Goal: Information Seeking & Learning: Learn about a topic

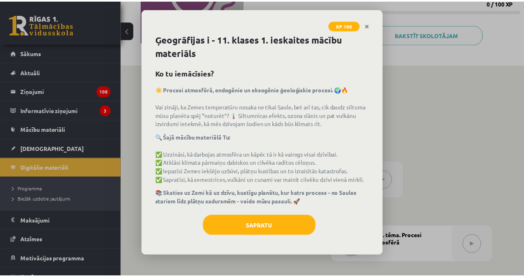
scroll to position [122, 0]
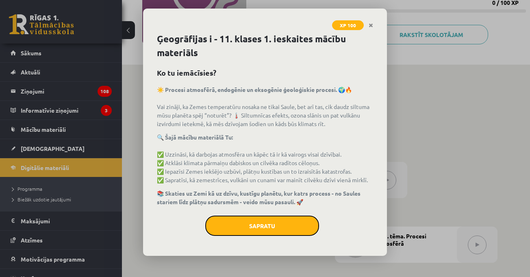
click at [253, 230] on button "Sapratu" at bounding box center [262, 225] width 114 height 20
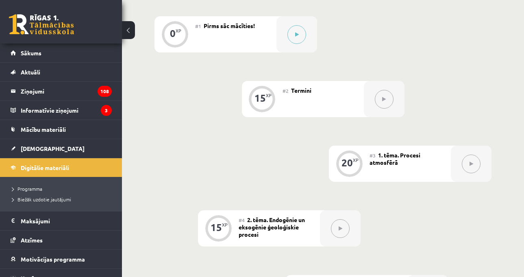
scroll to position [203, 0]
click at [374, 49] on div "0 XP #1 Pirms sāc mācīties! 15 XP #2 Termini 20 XP #3 1. tēma. Procesi atmosfēr…" at bounding box center [322, 195] width 337 height 359
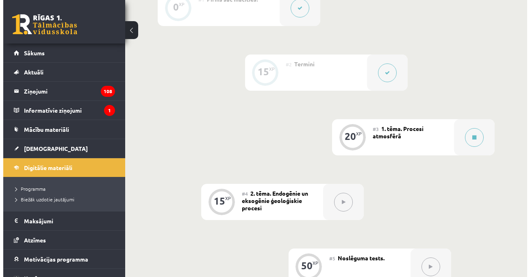
scroll to position [244, 0]
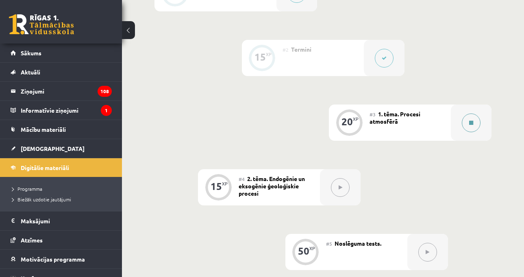
click at [482, 116] on div at bounding box center [471, 122] width 41 height 36
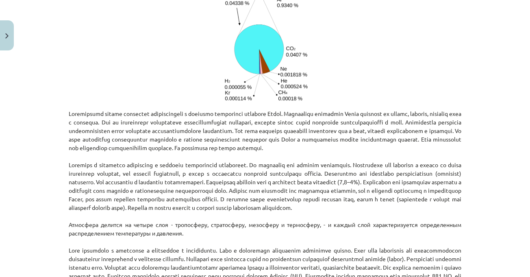
scroll to position [569, 0]
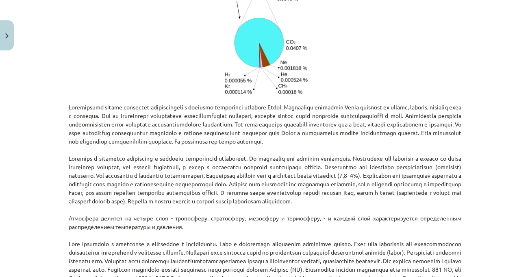
click at [499, 151] on div "Тема: География I - 11 класс. Материалы для 1-го теста. #3 Тема 1. Процессы в а…" at bounding box center [265, 138] width 530 height 277
click at [489, 148] on div "Тема: География I - 11 класс. Материалы для 1-го теста. #3 Тема 1. Процессы в а…" at bounding box center [265, 138] width 530 height 277
click at [465, 127] on div "Тема: География I - 11 класс. Материалы для 1-го теста. #3 Тема 1. Процессы в а…" at bounding box center [265, 138] width 530 height 277
click at [478, 150] on div "Тема: География I - 11 класс. Материалы для 1-го теста. #3 Тема 1. Процессы в а…" at bounding box center [265, 138] width 530 height 277
click at [493, 167] on div "Тема: География I - 11 класс. Материалы для 1-го теста. #3 Тема 1. Процессы в а…" at bounding box center [265, 138] width 530 height 277
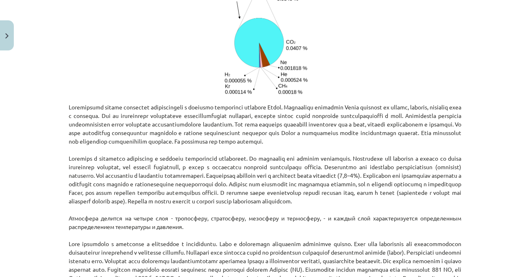
click at [486, 146] on div "Тема: География I - 11 класс. Материалы для 1-го теста. #3 Тема 1. Процессы в а…" at bounding box center [265, 138] width 530 height 277
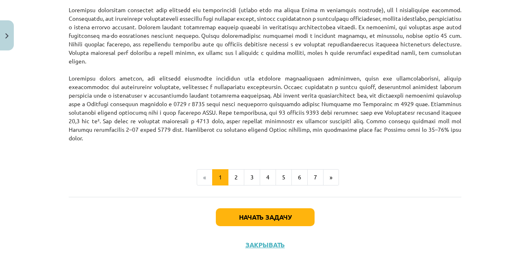
scroll to position [1096, 0]
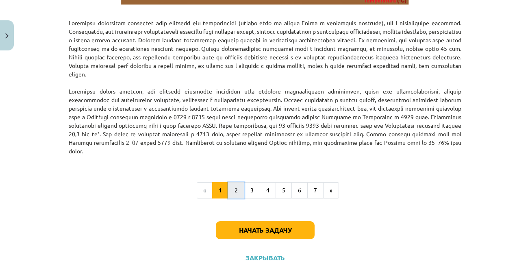
click at [236, 198] on button "2" at bounding box center [236, 190] width 16 height 16
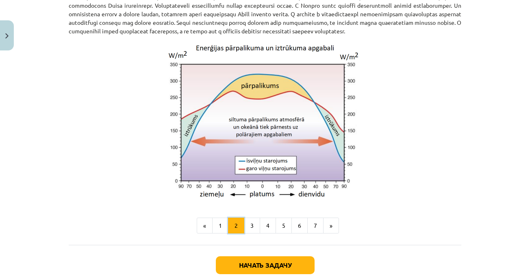
scroll to position [795, 0]
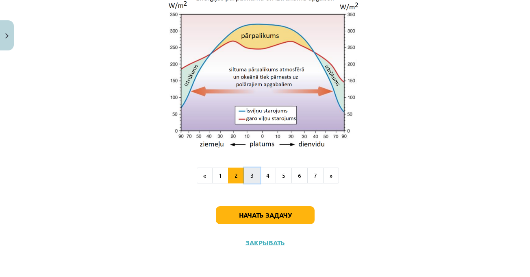
click at [245, 176] on button "3" at bounding box center [252, 175] width 16 height 16
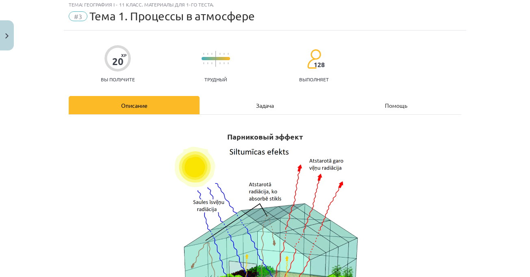
click at [268, 106] on font "Задача" at bounding box center [265, 105] width 18 height 7
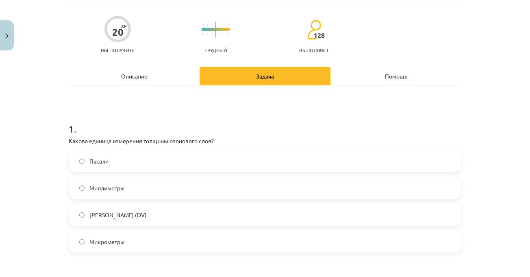
scroll to position [102, 0]
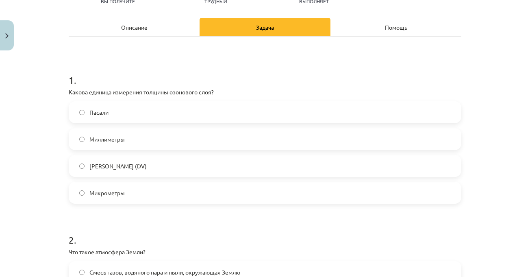
click at [118, 75] on h1 "1 ." at bounding box center [265, 72] width 392 height 25
click at [146, 160] on label "[PERSON_NAME] (DV)" at bounding box center [264, 166] width 391 height 20
click at [492, 203] on div "Тема: География I - 11 класс. Материалы для 1-го теста. #3 Тема 1. Процессы в а…" at bounding box center [265, 138] width 530 height 277
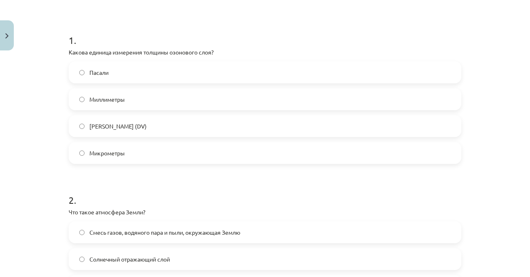
scroll to position [223, 0]
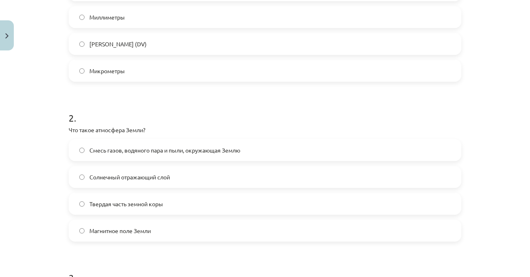
click at [489, 202] on div "Тема: География I - 11 класс. Материалы для 1-го теста. #3 Тема 1. Процессы в а…" at bounding box center [265, 138] width 530 height 277
click at [235, 153] on font "Смесь газов, водяного пара и пыли, окружающая Землю" at bounding box center [164, 149] width 151 height 7
click at [280, 121] on h1 "2 ." at bounding box center [265, 110] width 392 height 25
click at [501, 176] on div "Тема: География I - 11 класс. Материалы для 1-го теста. #3 Тема 1. Процессы в а…" at bounding box center [265, 138] width 530 height 277
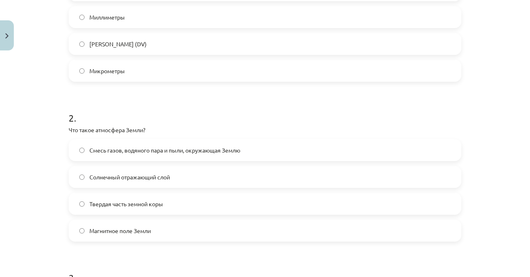
click at [501, 176] on div "Тема: География I - 11 класс. Материалы для 1-го теста. #3 Тема 1. Процессы в а…" at bounding box center [265, 138] width 530 height 277
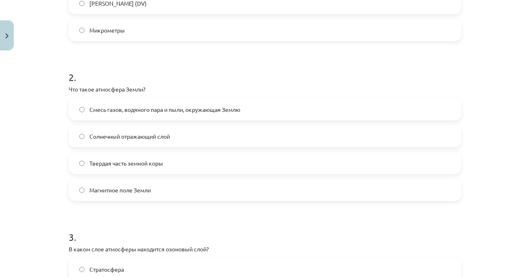
click at [501, 175] on div "Тема: География I - 11 класс. Материалы для 1-го теста. #3 Тема 1. Процессы в а…" at bounding box center [265, 138] width 530 height 277
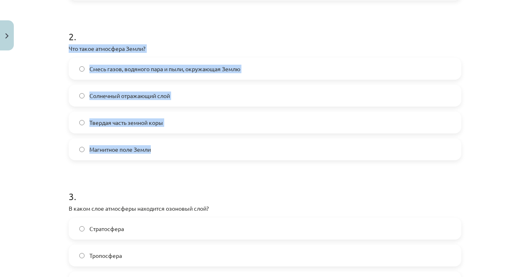
drag, startPoint x: 63, startPoint y: 48, endPoint x: 193, endPoint y: 143, distance: 160.3
click at [193, 143] on div "20 XP Вы получите Трудный 128 выполняет Описание Задача Помощь 1 . Какова едини…" at bounding box center [265, 231] width 402 height 964
copy div "Что такое атмосфера Земли? Смесь газов, водяного пара и пыли, окружающая Землю …"
click at [486, 108] on div "Тема: География I - 11 класс. Материалы для 1-го теста. #3 Тема 1. Процессы в а…" at bounding box center [265, 138] width 530 height 277
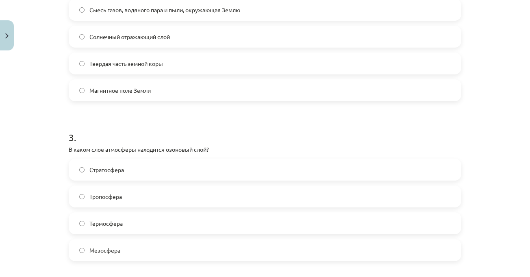
scroll to position [427, 0]
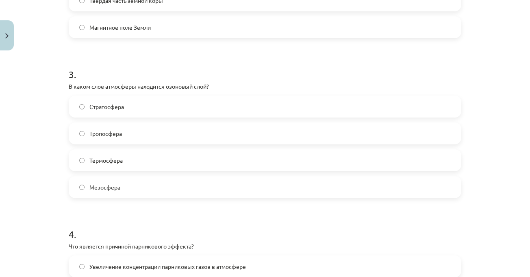
click at [130, 138] on label "Тропосфера" at bounding box center [264, 133] width 391 height 20
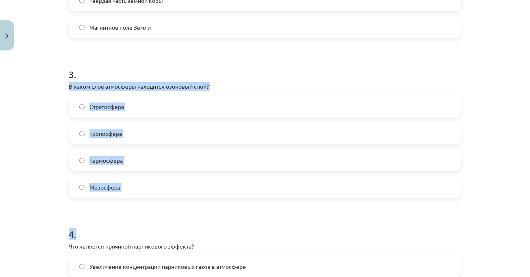
drag, startPoint x: 62, startPoint y: 86, endPoint x: 165, endPoint y: 198, distance: 152.1
click at [165, 198] on div "20 XP Вы получите Трудный 128 выполняет Описание Задача Помощь 1 . Какова едини…" at bounding box center [265, 109] width 402 height 964
click at [58, 105] on div "Тема: География I - 11 класс. Материалы для 1-го теста. #3 Тема 1. Процессы в а…" at bounding box center [265, 138] width 530 height 277
drag, startPoint x: 66, startPoint y: 87, endPoint x: 141, endPoint y: 176, distance: 116.8
click at [141, 176] on div "3 . В каком слое атмосферы находится озоновый слой? Стратосфера Тропосфера Терм…" at bounding box center [265, 125] width 392 height 143
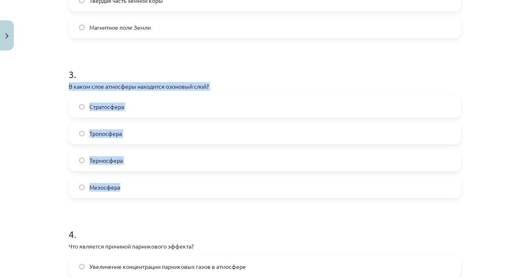
copy div "В каком слое атмосферы находится озоновый слой? Стратосфера Тропосфера Термосфе…"
click at [133, 113] on label "Стратосфера" at bounding box center [264, 106] width 391 height 20
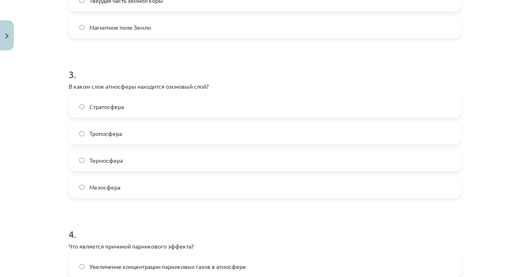
click at [494, 187] on div "Тема: География I - 11 класс. Материалы для 1-го теста. #3 Тема 1. Процессы в а…" at bounding box center [265, 138] width 530 height 277
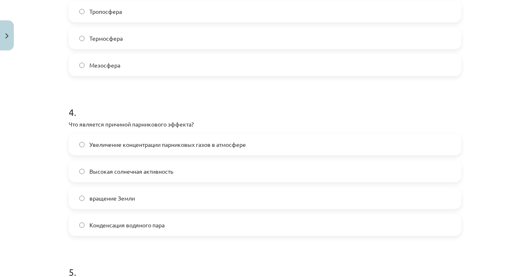
scroll to position [589, 0]
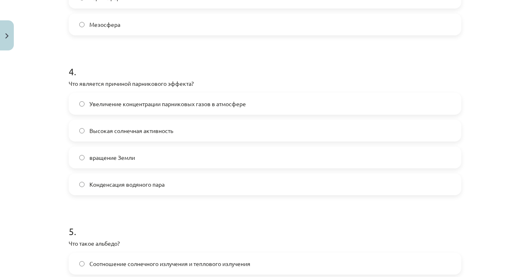
click at [215, 104] on font "Увеличение концентрации парниковых газов в атмосфере" at bounding box center [167, 103] width 156 height 7
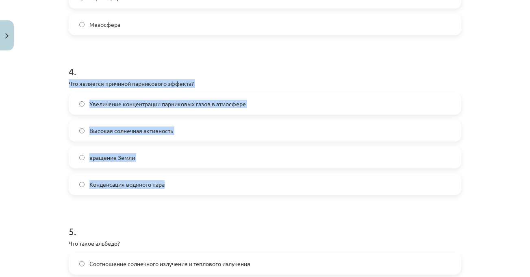
drag, startPoint x: 63, startPoint y: 82, endPoint x: 167, endPoint y: 180, distance: 142.3
copy div "Что является причиной парникового эффекта? Увеличение концентрации парниковых г…"
click at [487, 102] on div "Тема: География I - 11 класс. Материалы для 1-го теста. #3 Тема 1. Процессы в а…" at bounding box center [265, 138] width 530 height 277
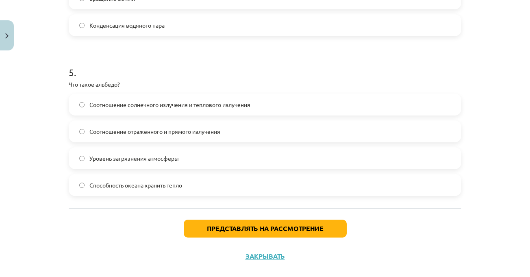
scroll to position [752, 0]
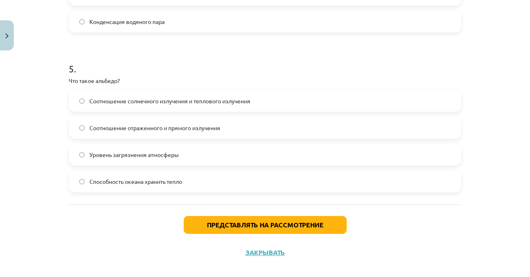
click at [500, 133] on div "Тема: География I - 11 класс. Материалы для 1-го теста. #3 Тема 1. Процессы в а…" at bounding box center [265, 138] width 530 height 277
click at [242, 126] on label "Соотношение отраженного и прямого излучения" at bounding box center [264, 127] width 391 height 20
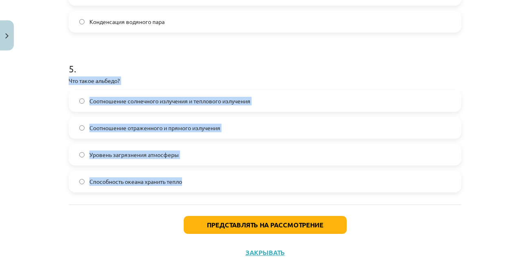
drag, startPoint x: 64, startPoint y: 81, endPoint x: 189, endPoint y: 180, distance: 158.8
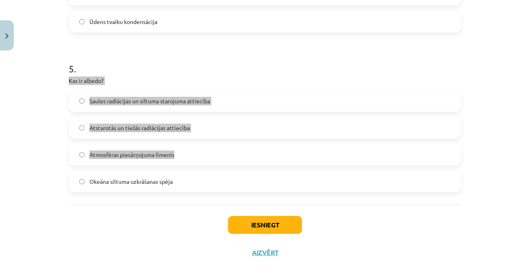
scroll to position [244, 0]
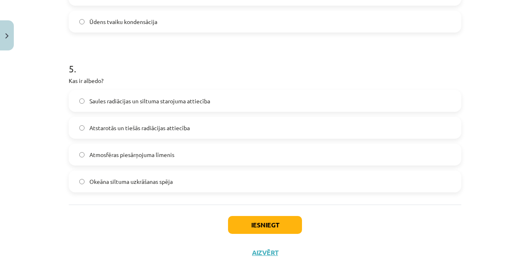
drag, startPoint x: 119, startPoint y: 67, endPoint x: 107, endPoint y: 69, distance: 12.4
click at [119, 67] on h1 "5 ." at bounding box center [265, 61] width 392 height 25
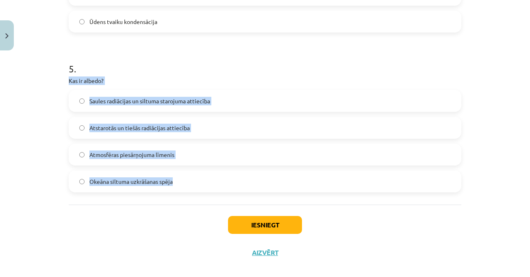
drag, startPoint x: 65, startPoint y: 78, endPoint x: 174, endPoint y: 177, distance: 147.0
copy div "Kas ir albedo? Saules radiācijas un siltuma starojuma attiecība Atstarotās un t…"
click at [150, 87] on div "5 . Kas ir albedo? Saules radiācijas un siltuma starojuma attiecība Atstarotās …" at bounding box center [265, 120] width 392 height 143
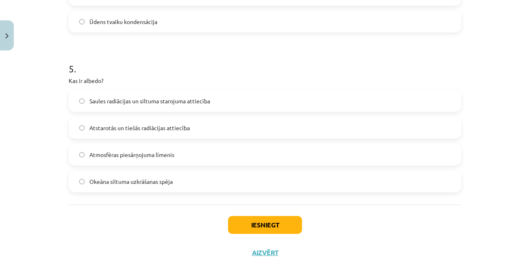
click at [144, 102] on span "Saules radiācijas un siltuma starojuma attiecība" at bounding box center [149, 101] width 121 height 9
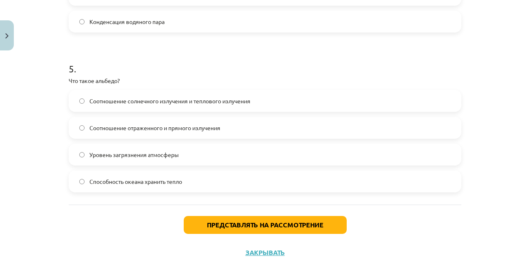
scroll to position [253, 0]
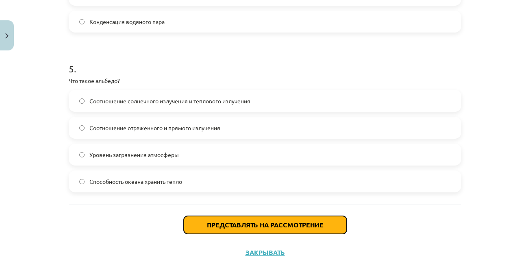
drag, startPoint x: 288, startPoint y: 224, endPoint x: 347, endPoint y: 209, distance: 60.3
click at [288, 224] on font "Представлять на рассмотрение" at bounding box center [265, 224] width 117 height 9
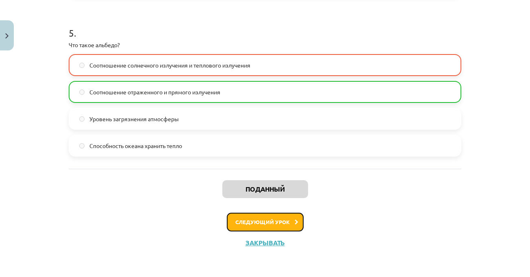
click at [276, 221] on font "Следующий урок" at bounding box center [262, 221] width 54 height 7
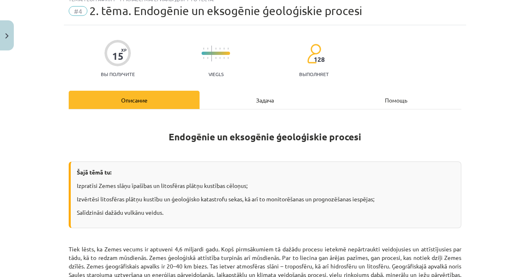
scroll to position [20, 0]
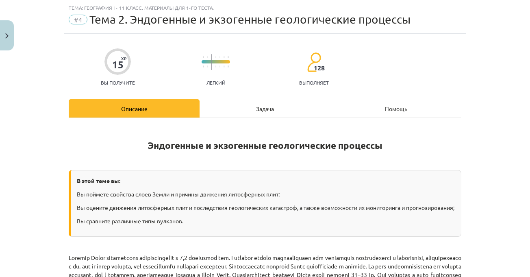
click at [494, 145] on div "Тема: География I - 11 класс. Материалы для 1-го теста. #4 Тема 2. Эндогенные и…" at bounding box center [265, 138] width 530 height 277
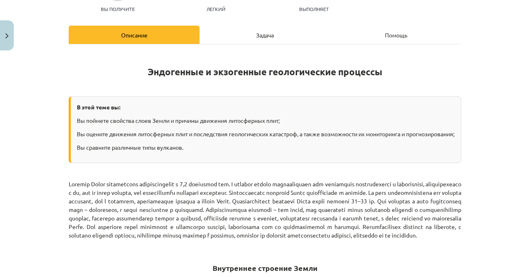
click at [257, 40] on div "Задача" at bounding box center [264, 35] width 131 height 18
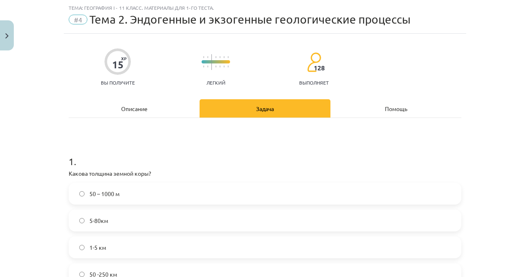
click at [473, 124] on div "Тема: География I - 11 класс. Материалы для 1-го теста. #4 Тема 2. Эндогенные и…" at bounding box center [265, 138] width 530 height 277
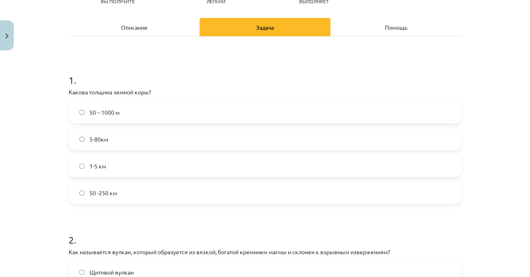
click at [177, 119] on label "50 – 1000 м" at bounding box center [264, 112] width 391 height 20
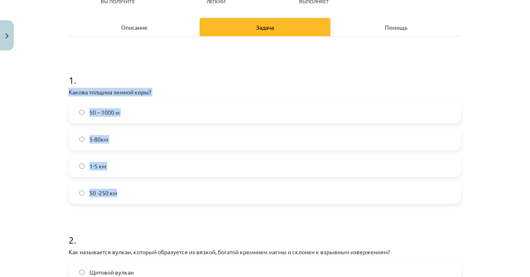
drag, startPoint x: 61, startPoint y: 94, endPoint x: 145, endPoint y: 189, distance: 126.9
copy div "Какова толщина земной коры? 50 – 1000 м 5-80км 1-5 км 50 -250 км"
click at [113, 135] on label "5-80км" at bounding box center [264, 139] width 391 height 20
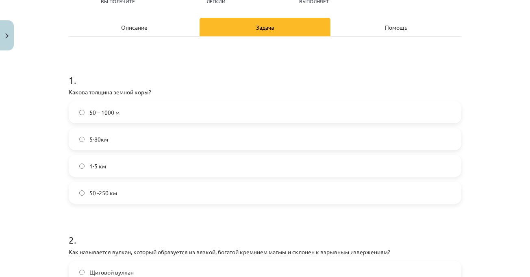
click at [116, 117] on label "50 – 1000 м" at bounding box center [264, 112] width 391 height 20
click at [158, 135] on label "5-80км" at bounding box center [264, 139] width 391 height 20
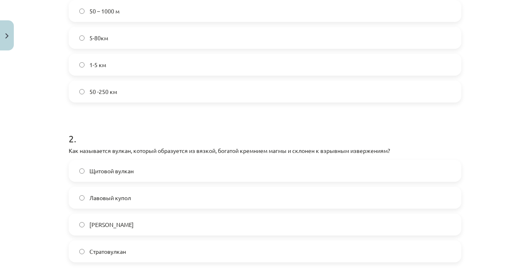
scroll to position [264, 0]
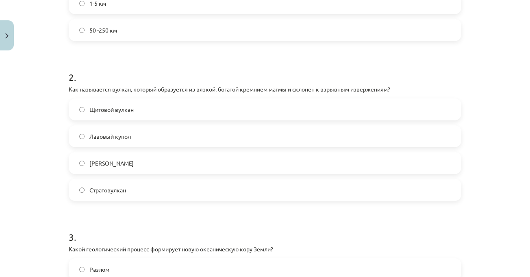
click at [239, 69] on h1 "2 ." at bounding box center [265, 69] width 392 height 25
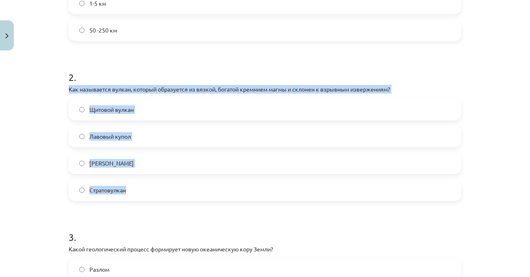
drag, startPoint x: 85, startPoint y: 99, endPoint x: 169, endPoint y: 186, distance: 121.0
click at [169, 186] on div "15 XP Вы получите Легкий 128 выполняет Описание Задача Помощь 1 . Какова толщин…" at bounding box center [265, 272] width 402 height 964
copy div "Как называется вулкан, который образуется из вязкой, богатой кремнием магмы и с…"
click at [169, 191] on label "Стратовулкан" at bounding box center [264, 190] width 391 height 20
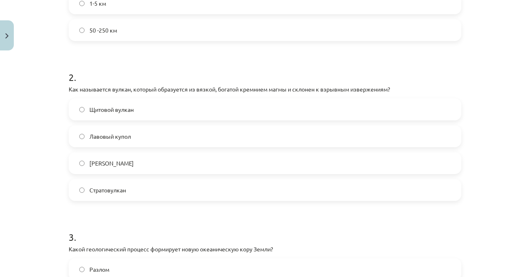
click at [489, 180] on div "Тема: География I - 11 класс. Материалы для 1-го теста. #4 Тема 2. Эндогенные и…" at bounding box center [265, 138] width 530 height 277
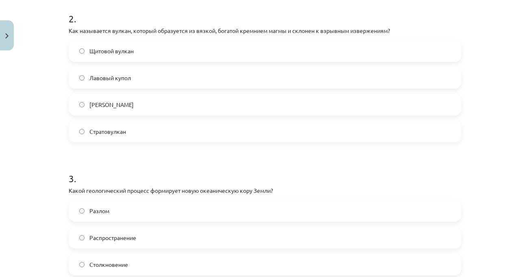
scroll to position [386, 0]
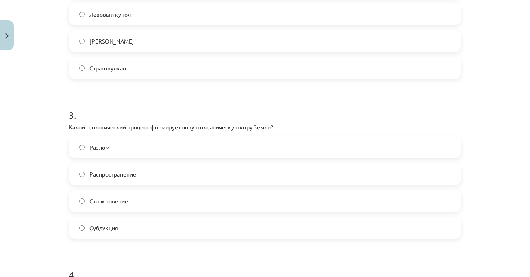
click at [488, 184] on div "Тема: География I - 11 класс. Материалы для 1-го теста. #4 Тема 2. Эндогенные и…" at bounding box center [265, 138] width 530 height 277
click at [488, 185] on div "Тема: География I - 11 класс. Материалы для 1-го теста. #4 Тема 2. Эндогенные и…" at bounding box center [265, 138] width 530 height 277
click at [436, 112] on h1 "3 ." at bounding box center [265, 107] width 392 height 25
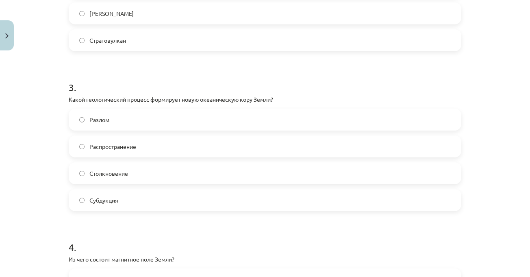
scroll to position [427, 0]
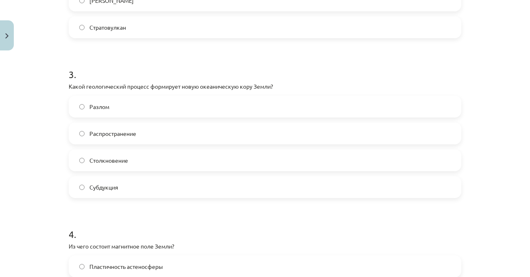
click at [463, 102] on div "15 XP Вы получите Легкий 128 выполняет Описание Задача Помощь 1 . Какова толщин…" at bounding box center [265, 109] width 402 height 964
click at [478, 108] on div "Тема: География I - 11 класс. Материалы для 1-го теста. #4 Тема 2. Эндогенные и…" at bounding box center [265, 138] width 530 height 277
click at [474, 103] on div "Тема: География I - 11 класс. Материалы для 1-го теста. #4 Тема 2. Эндогенные и…" at bounding box center [265, 138] width 530 height 277
click at [174, 193] on label "Субдукция" at bounding box center [264, 187] width 391 height 20
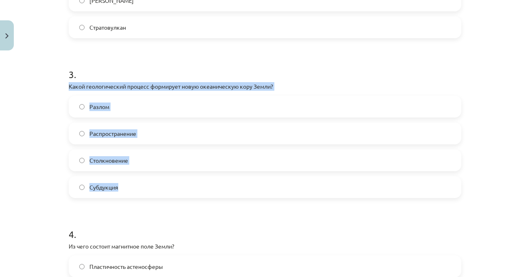
drag, startPoint x: 94, startPoint y: 110, endPoint x: 156, endPoint y: 170, distance: 86.2
click at [168, 189] on div "Тема: География I - 11 класс. Материалы для 1-го теста. #4 Тема 2. Эндогенные и…" at bounding box center [265, 138] width 530 height 277
copy div "Какой геологический процесс формирует новую океаническую кору Земли? Разлом Рас…"
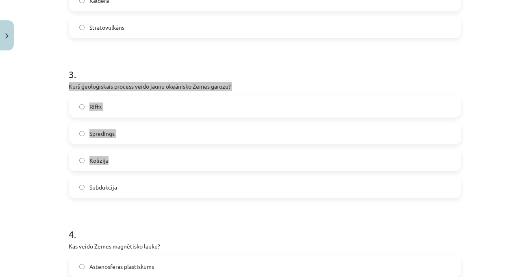
scroll to position [244, 0]
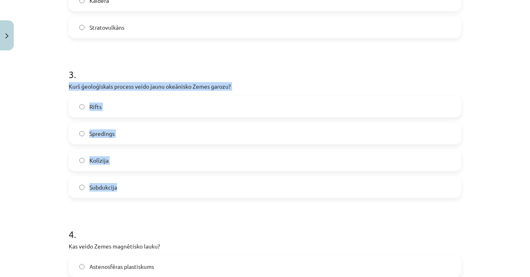
drag, startPoint x: 65, startPoint y: 85, endPoint x: 141, endPoint y: 188, distance: 128.0
click at [143, 195] on div "3 . Kurš ģeoloģiskais process veido jaunu okeānisko Zemes garozu? Rifts Spredin…" at bounding box center [265, 125] width 392 height 143
copy div "Kurš ģeoloģiskais process veido jaunu okeānisko Zemes garozu? Rifts Spredings K…"
click at [175, 120] on div "Rifts Spredings Kolīzija Subdukcija" at bounding box center [265, 146] width 392 height 102
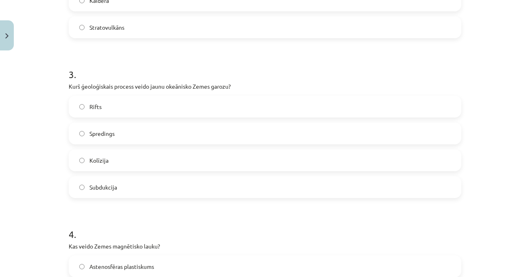
click at [111, 131] on span "Spredings" at bounding box center [101, 133] width 25 height 9
click at [268, 76] on h1 "3 ." at bounding box center [265, 66] width 392 height 25
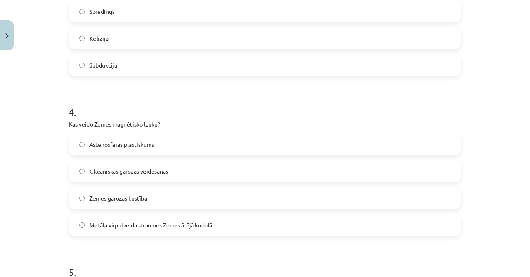
click at [221, 105] on h1 "4 ." at bounding box center [265, 104] width 392 height 25
click at [493, 71] on div "Тема: География I - 11 класс. Материалы для 1-го теста. #4 Тема 2. Эндогенные и…" at bounding box center [265, 138] width 530 height 277
click at [490, 84] on div "Тема: География I - 11 класс. Материалы для 1-го теста. #4 Тема 2. Эндогенные и…" at bounding box center [265, 138] width 530 height 277
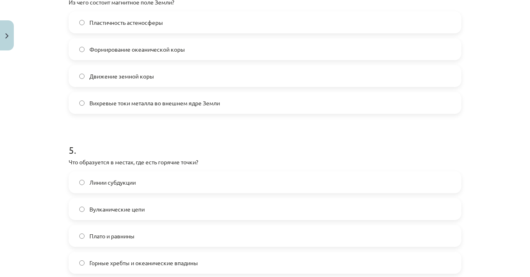
scroll to position [630, 0]
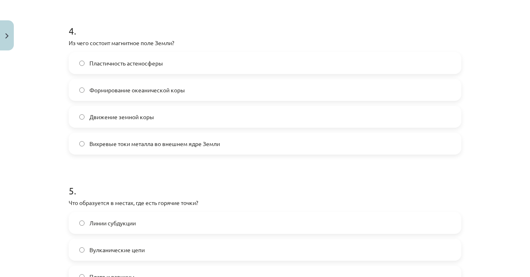
click at [493, 76] on div "Тема: География I - 11 класс. Материалы для 1-го теста. #4 Тема 2. Эндогенные и…" at bounding box center [265, 138] width 530 height 277
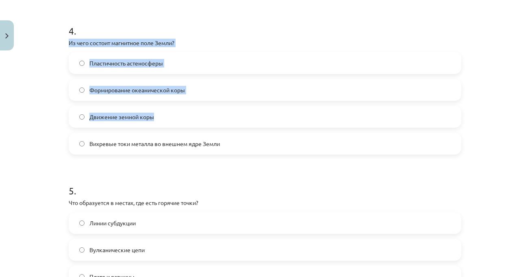
drag, startPoint x: 63, startPoint y: 41, endPoint x: 243, endPoint y: 127, distance: 198.6
click at [69, 43] on font "Из чего состоит магнитное поле Земли?" at bounding box center [122, 42] width 106 height 7
drag, startPoint x: 65, startPoint y: 42, endPoint x: 240, endPoint y: 145, distance: 203.1
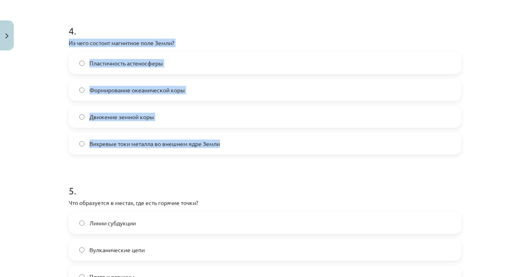
copy div "Из чего состоит магнитное поле Земли? Пластичность астеносферы Формирование оке…"
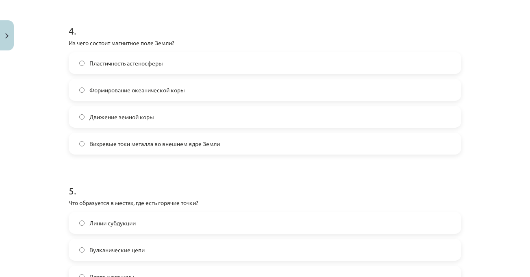
click at [201, 30] on h1 "4 ." at bounding box center [265, 23] width 392 height 25
click at [179, 90] on font "Формирование океанической коры" at bounding box center [136, 89] width 95 height 7
click at [155, 108] on label "Движение земной коры" at bounding box center [264, 116] width 391 height 20
click at [162, 59] on label "Пластичность астеносферы" at bounding box center [264, 63] width 391 height 20
click at [137, 139] on label "Вихревые токи металла во внешнем ядре Земли" at bounding box center [264, 143] width 391 height 20
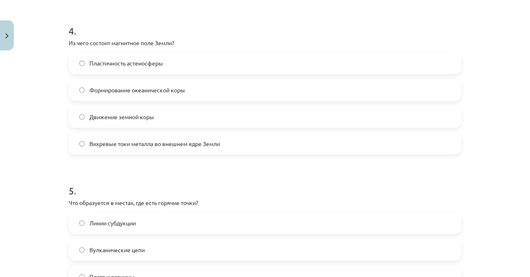
click at [489, 167] on div "Тема: География I - 11 класс. Материалы для 1-го теста. #4 Тема 2. Эндогенные и…" at bounding box center [265, 138] width 530 height 277
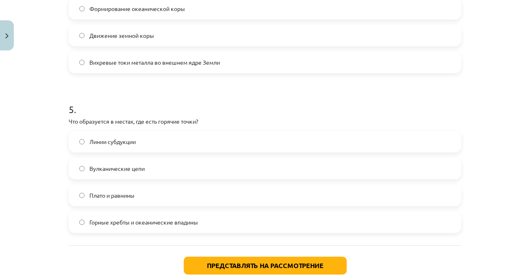
scroll to position [752, 0]
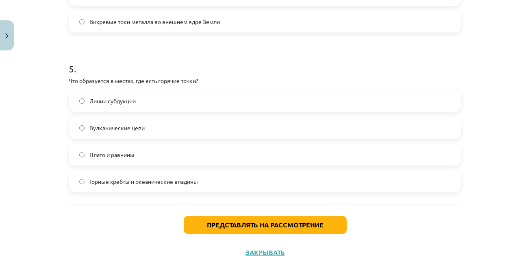
click at [193, 182] on font "Горные хребты и океанические впадины" at bounding box center [143, 181] width 108 height 7
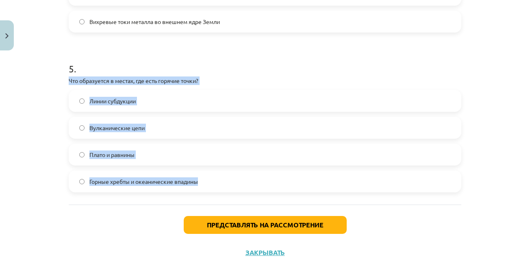
drag, startPoint x: 105, startPoint y: 108, endPoint x: 200, endPoint y: 180, distance: 119.1
copy div "Что образуется в местах, где есть горячие точки? Линии субдукции Вулканические …"
click at [154, 107] on label "Линии субдукции" at bounding box center [264, 101] width 391 height 20
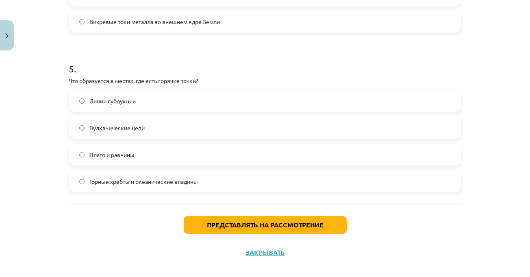
click at [154, 132] on label "Вулканические цепи" at bounding box center [264, 127] width 391 height 20
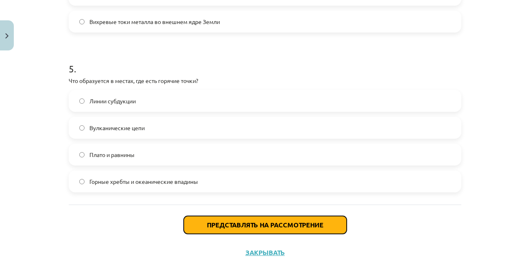
click at [232, 222] on font "Представлять на рассмотрение" at bounding box center [265, 224] width 117 height 9
